Goal: Task Accomplishment & Management: Use online tool/utility

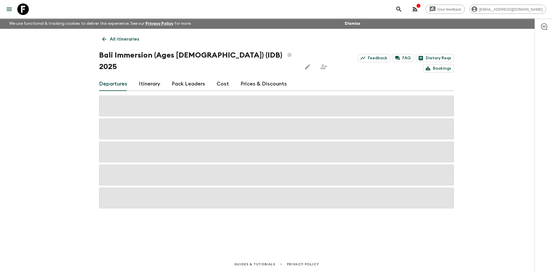
click at [136, 37] on p "All itineraries" at bounding box center [124, 39] width 29 height 7
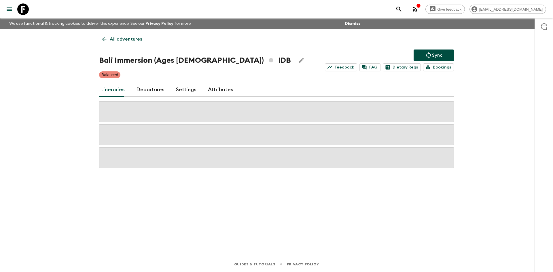
click at [136, 37] on p "All adventures" at bounding box center [126, 39] width 32 height 7
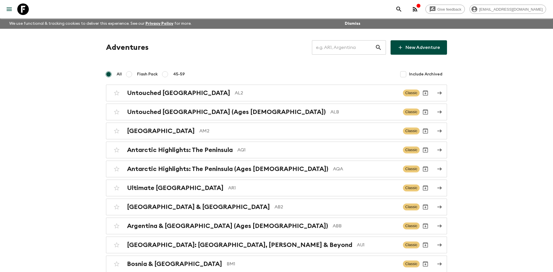
click at [318, 49] on input "text" at bounding box center [343, 47] width 63 height 16
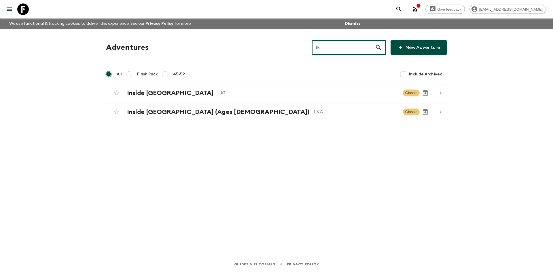
type input "lk1"
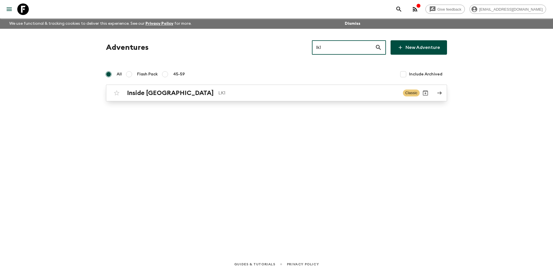
click at [218, 90] on p "LK1" at bounding box center [308, 93] width 180 height 7
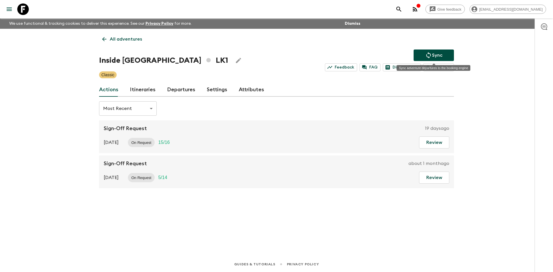
click at [445, 50] on button "Sync" at bounding box center [434, 56] width 40 height 12
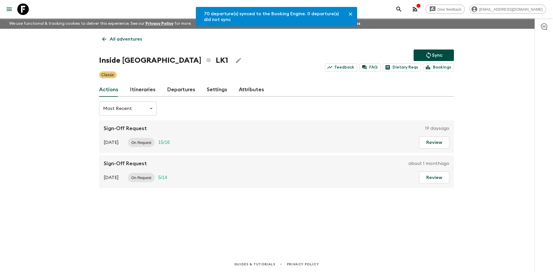
click at [188, 88] on link "Departures" at bounding box center [181, 90] width 28 height 14
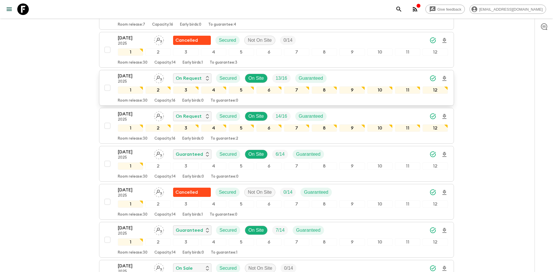
scroll to position [417, 0]
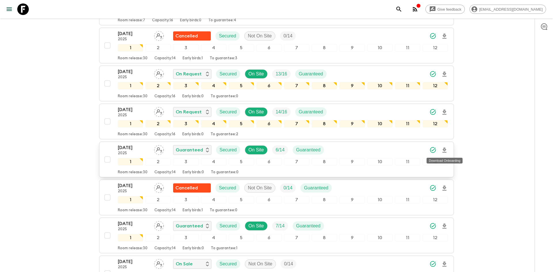
click at [444, 150] on icon "Download Onboarding" at bounding box center [445, 150] width 4 height 5
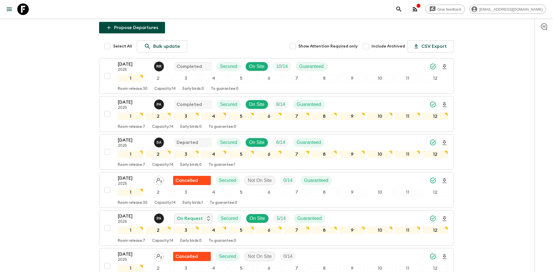
scroll to position [0, 0]
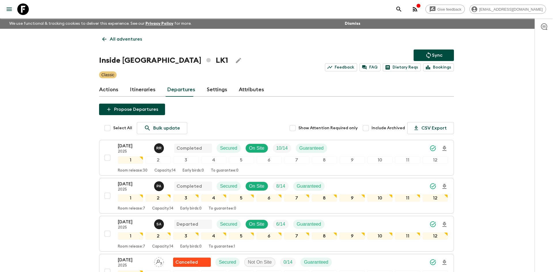
click at [129, 40] on p "All adventures" at bounding box center [126, 39] width 32 height 7
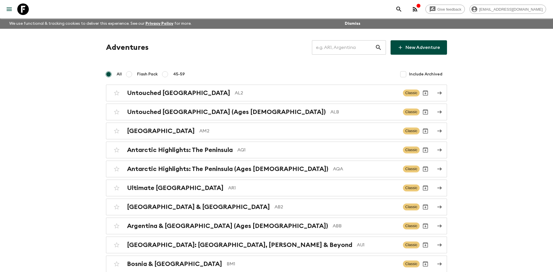
click at [334, 49] on input "text" at bounding box center [343, 47] width 63 height 16
type input "k"
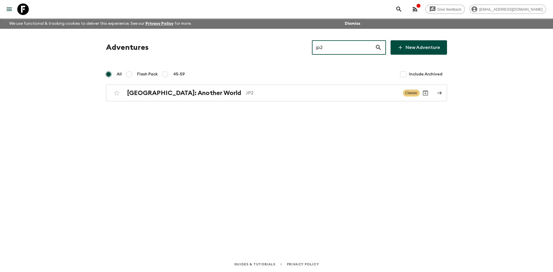
type input "jp2"
click at [162, 102] on div "Adventures jp2 ​ New Adventure All Flash Pack 45-59 Include Archived [GEOGRAPHI…" at bounding box center [276, 135] width 369 height 212
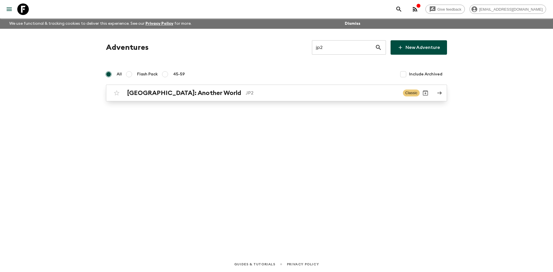
click at [157, 98] on div "[GEOGRAPHIC_DATA]: Another World JP2 Classic" at bounding box center [265, 93] width 309 height 12
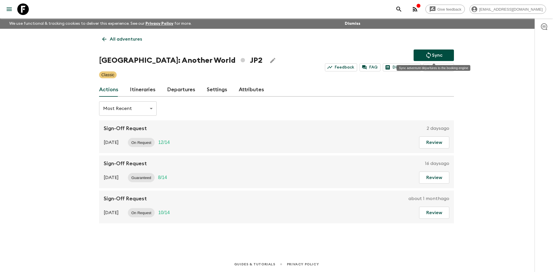
click at [438, 53] on p "Sync" at bounding box center [437, 55] width 10 height 7
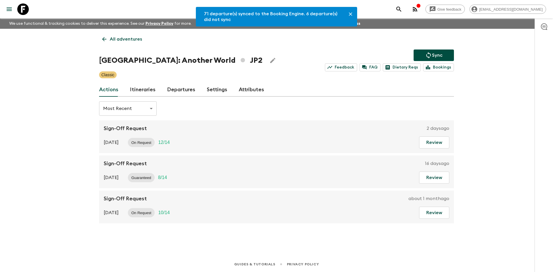
click at [185, 90] on link "Departures" at bounding box center [181, 90] width 28 height 14
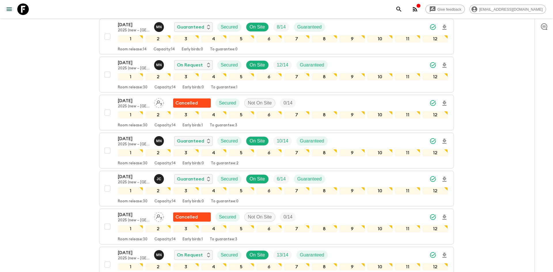
scroll to position [1187, 0]
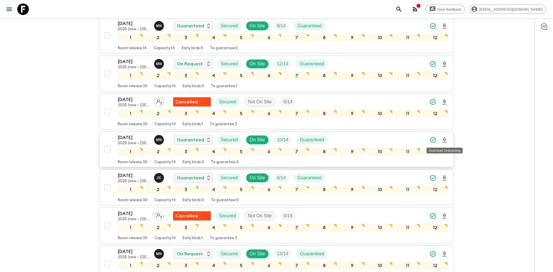
click at [447, 140] on icon "Download Onboarding" at bounding box center [444, 140] width 7 height 7
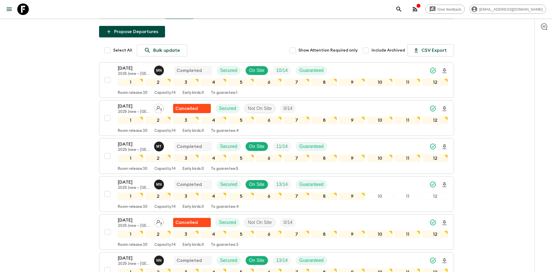
scroll to position [0, 0]
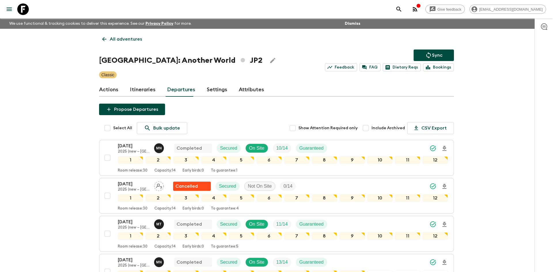
click at [123, 36] on p "All adventures" at bounding box center [126, 39] width 32 height 7
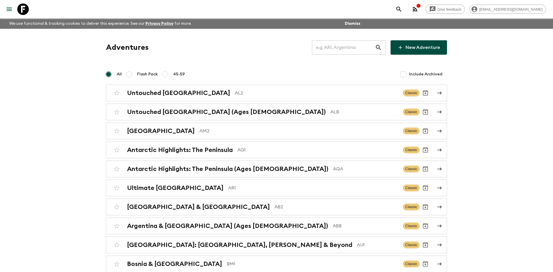
click at [324, 48] on input "text" at bounding box center [343, 47] width 63 height 16
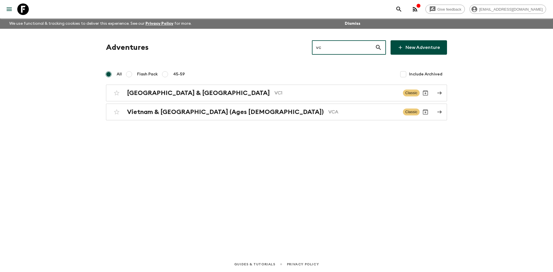
type input "vca"
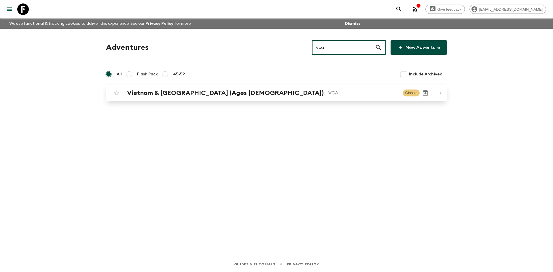
click at [199, 94] on h2 "Vietnam & [GEOGRAPHIC_DATA] (Ages [DEMOGRAPHIC_DATA])" at bounding box center [225, 92] width 197 height 7
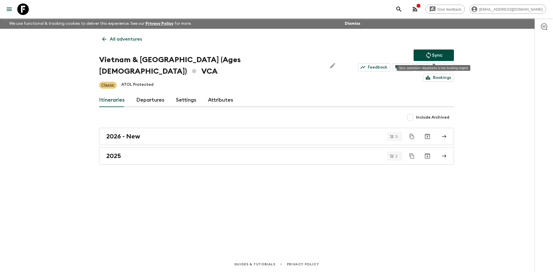
click at [431, 54] on icon "Sync adventure departures to the booking engine" at bounding box center [428, 55] width 7 height 7
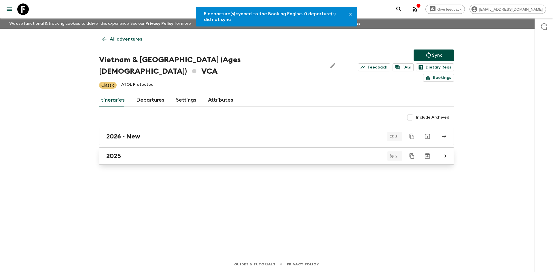
click at [126, 148] on link "2025" at bounding box center [276, 156] width 355 height 17
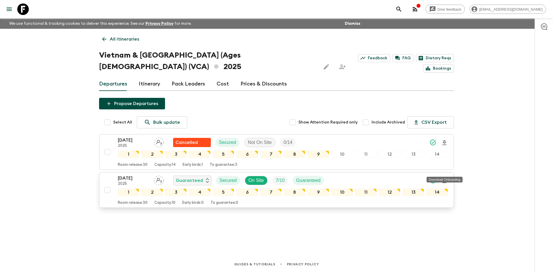
click at [446, 177] on icon "Download Onboarding" at bounding box center [444, 180] width 7 height 7
click at [122, 35] on link "All itineraries" at bounding box center [120, 39] width 43 height 12
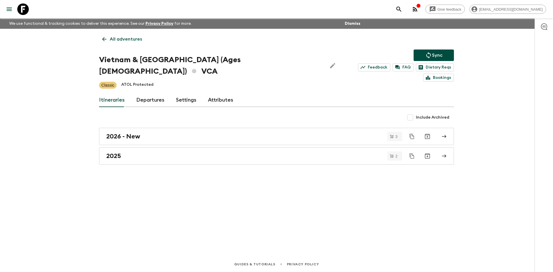
click at [122, 35] on link "All adventures" at bounding box center [122, 39] width 46 height 12
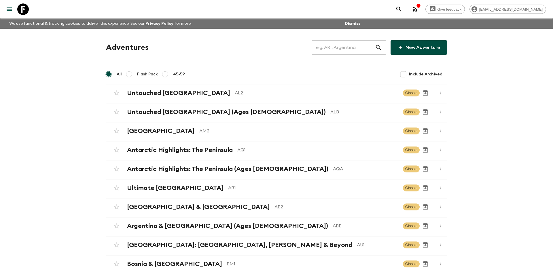
click at [336, 46] on input "text" at bounding box center [343, 47] width 63 height 16
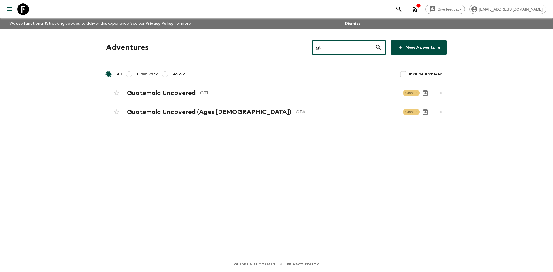
type input "gt1"
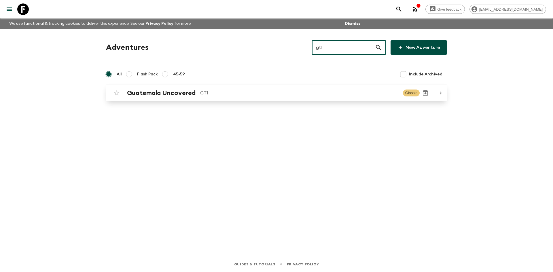
click at [231, 91] on p "GT1" at bounding box center [299, 93] width 198 height 7
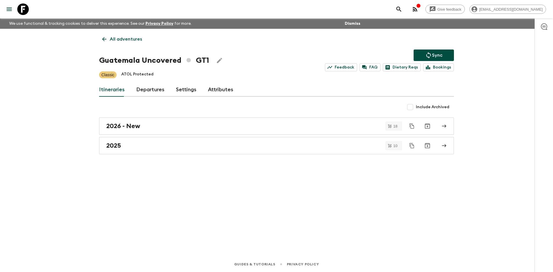
click at [432, 54] on icon "Sync adventure departures to the booking engine" at bounding box center [428, 55] width 7 height 7
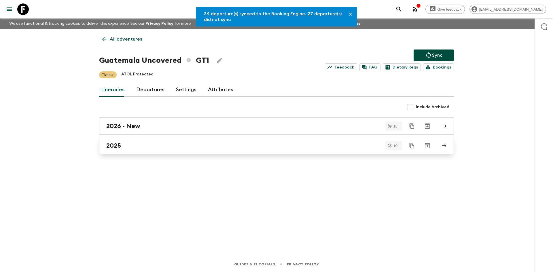
click at [131, 145] on div "2025" at bounding box center [271, 145] width 330 height 7
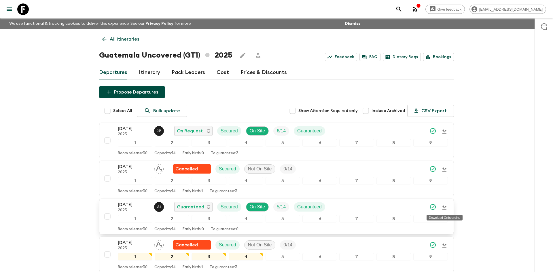
click at [446, 207] on icon "Download Onboarding" at bounding box center [444, 207] width 7 height 7
